Goal: Information Seeking & Learning: Learn about a topic

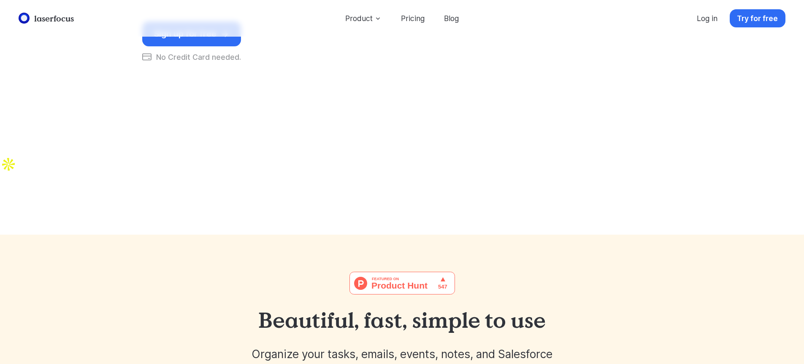
click at [413, 14] on link "Pricing" at bounding box center [412, 18] width 38 height 18
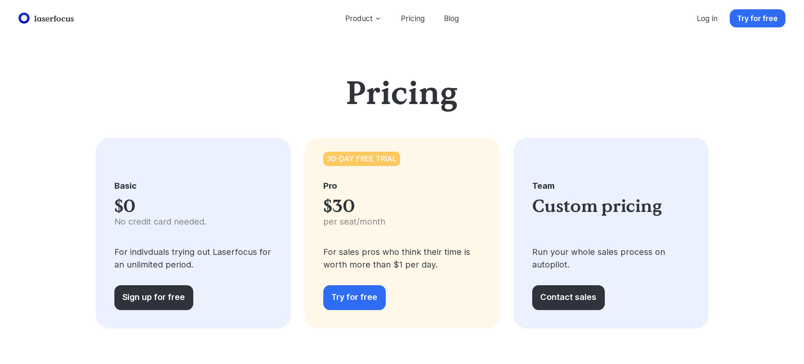
click at [49, 18] on link "laserfocus" at bounding box center [46, 19] width 60 height 16
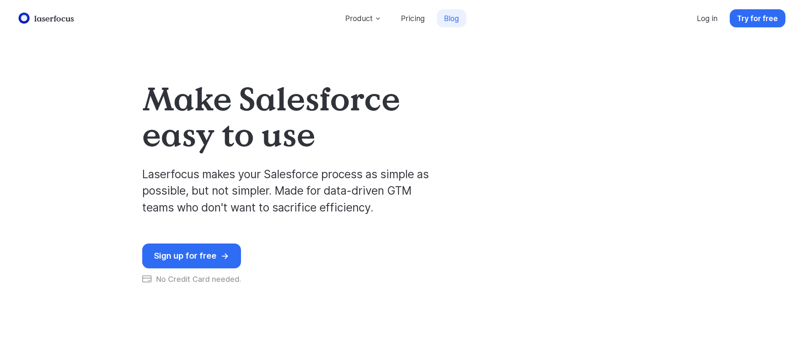
click at [452, 22] on link "Blog" at bounding box center [452, 18] width 30 height 18
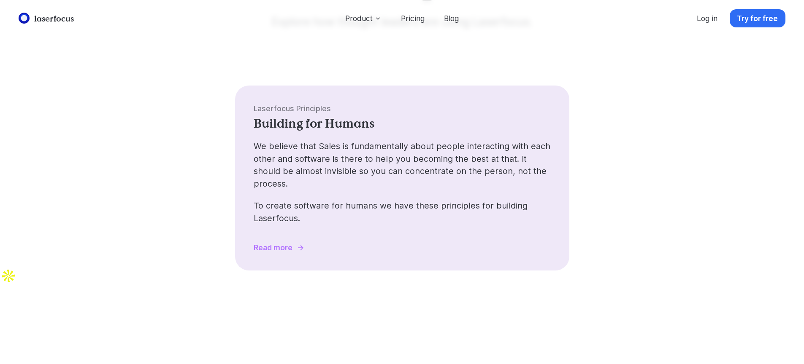
scroll to position [113, 0]
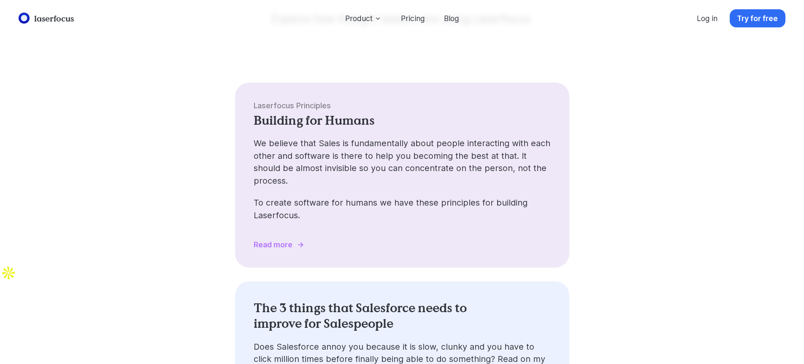
click at [335, 174] on p "We believe that Sales is fundamentally about people interacting with each other…" at bounding box center [402, 157] width 297 height 59
click at [279, 240] on div "Read more" at bounding box center [273, 244] width 39 height 9
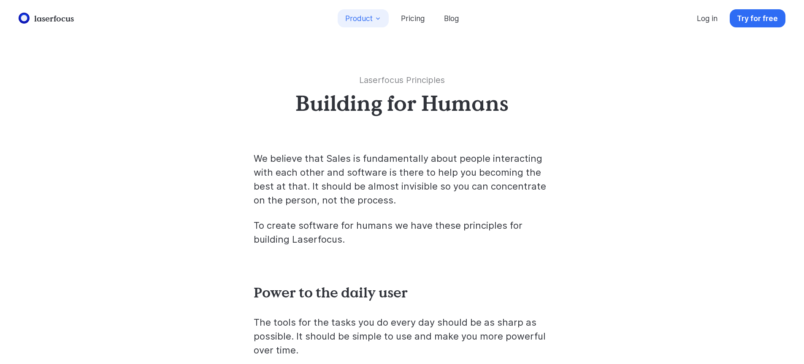
click at [357, 16] on button "Product" at bounding box center [362, 18] width 51 height 18
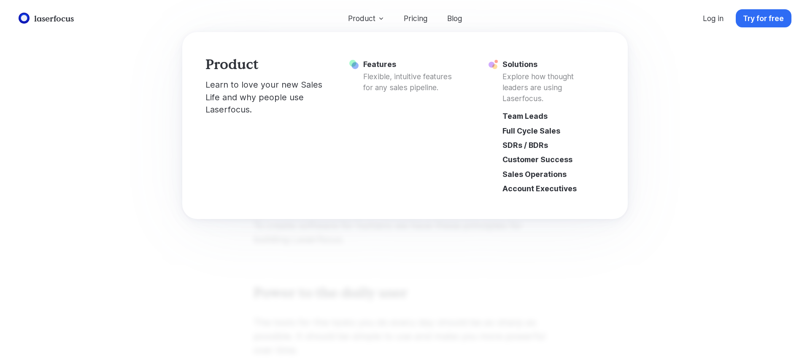
click at [245, 87] on p "Learn to love your new Sales Life and why people use Laserfocus." at bounding box center [265, 98] width 121 height 38
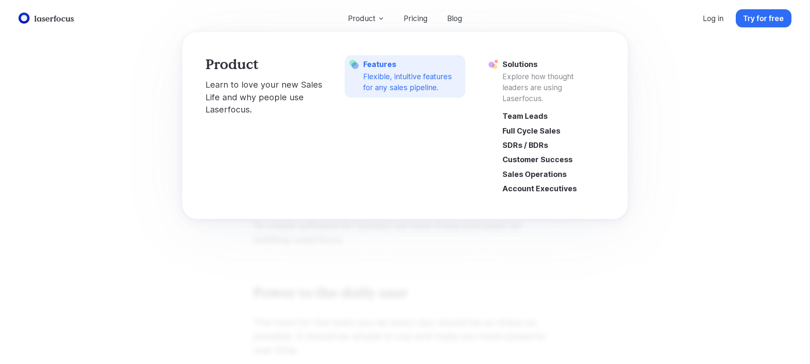
click at [365, 62] on span "Features Flexible, intuitive features for any sales pipeline." at bounding box center [411, 76] width 97 height 33
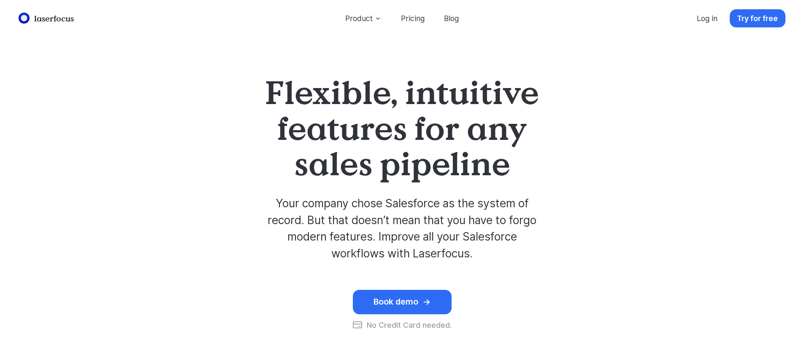
click at [66, 17] on link "laserfocus" at bounding box center [46, 19] width 60 height 16
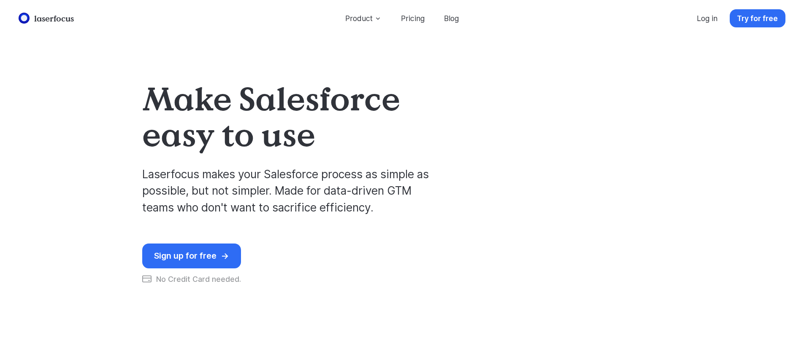
click at [184, 258] on div "Sign up for free" at bounding box center [185, 256] width 62 height 10
